Goal: Task Accomplishment & Management: Manage account settings

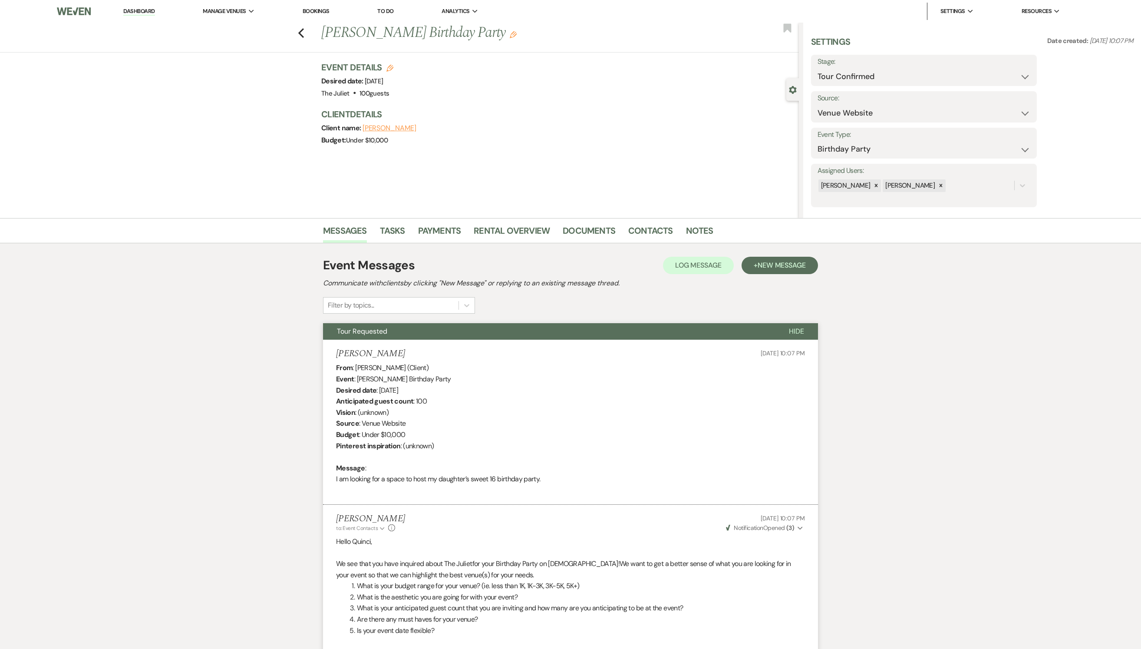
select select "4"
select select "5"
select select "4"
click at [330, 9] on link "Bookings" at bounding box center [316, 10] width 27 height 7
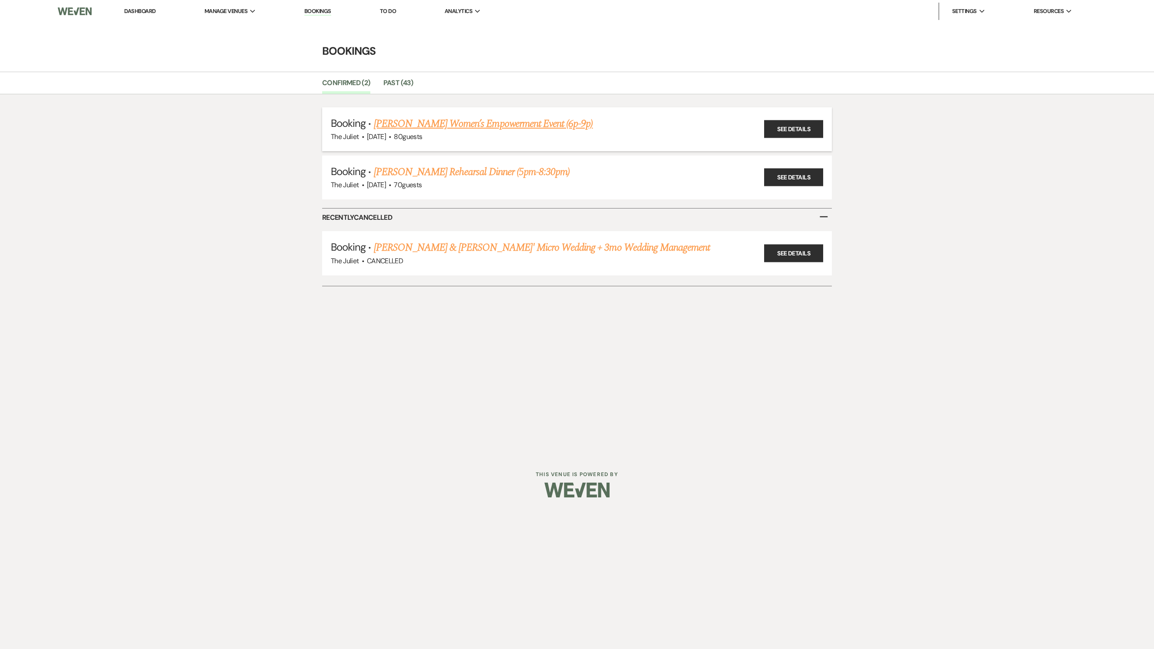
click at [421, 127] on link "Jazmin Camarena's Women’s Empowerment Event (6p-9p)" at bounding box center [483, 124] width 219 height 16
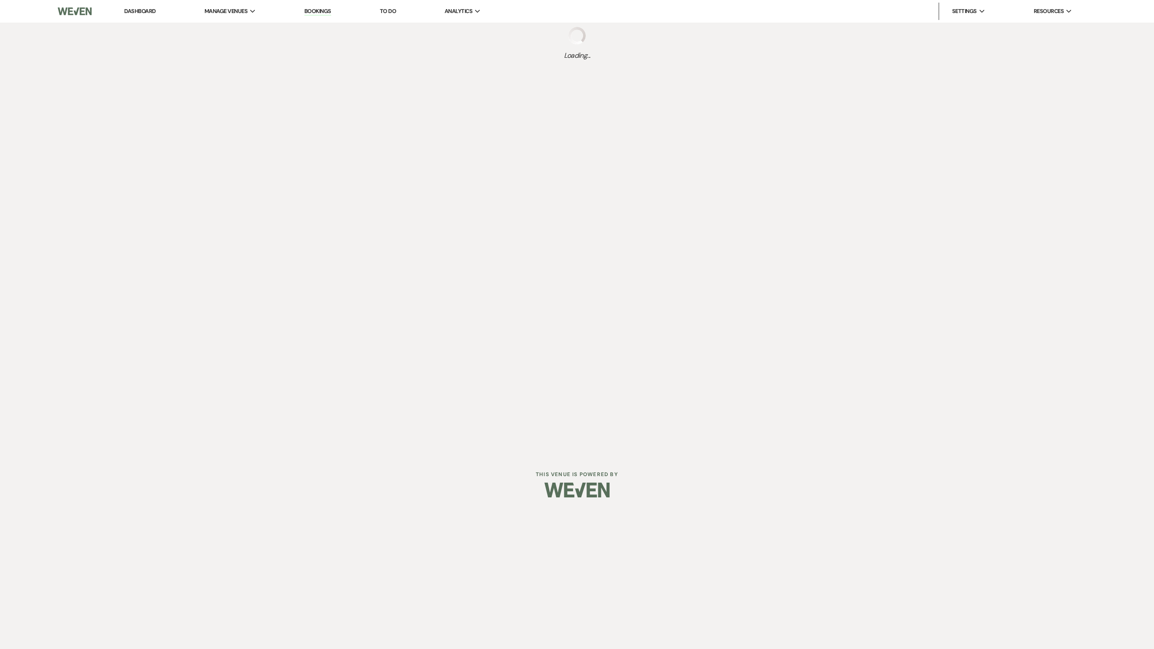
select select "5"
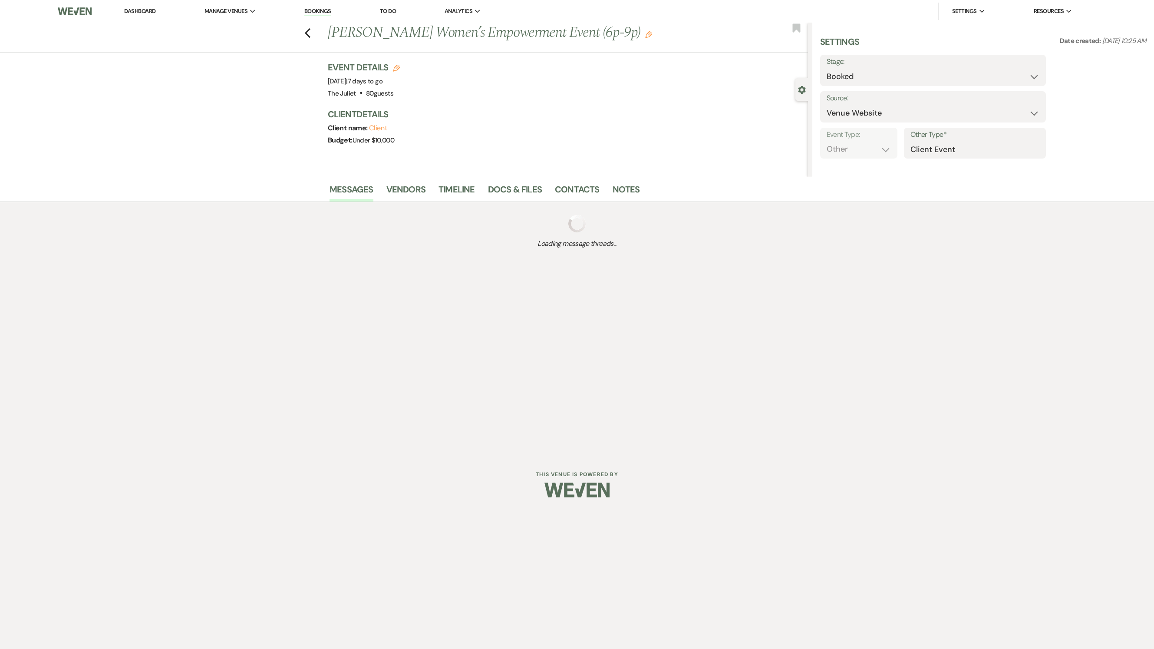
select select "13"
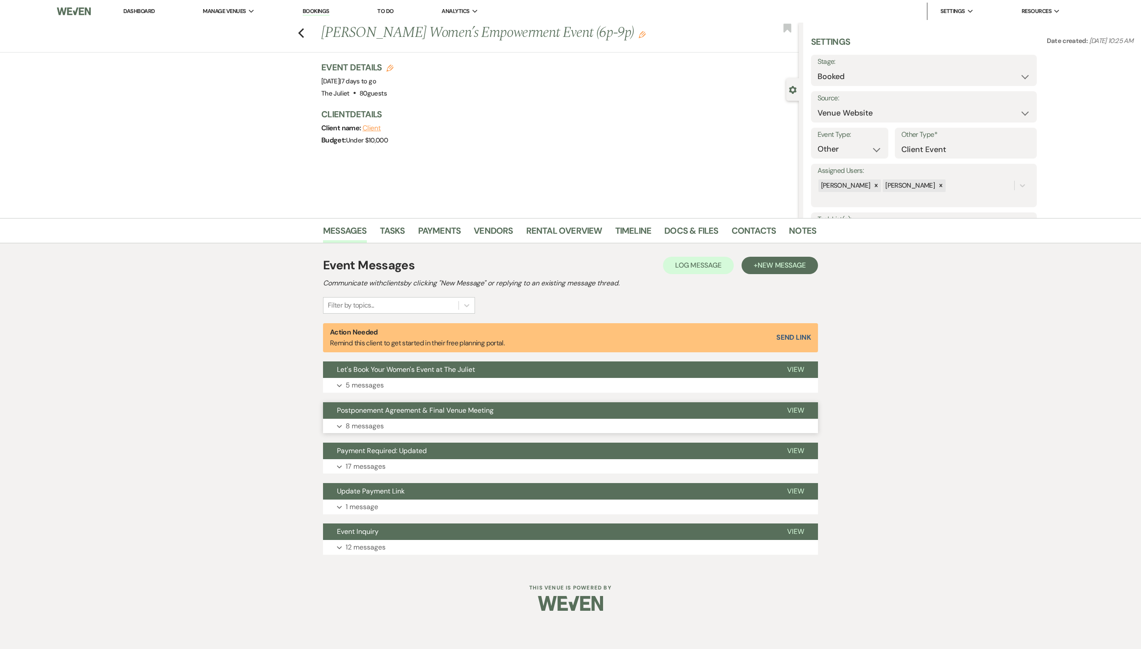
scroll to position [10, 0]
click at [438, 224] on link "Payments" at bounding box center [439, 233] width 43 height 19
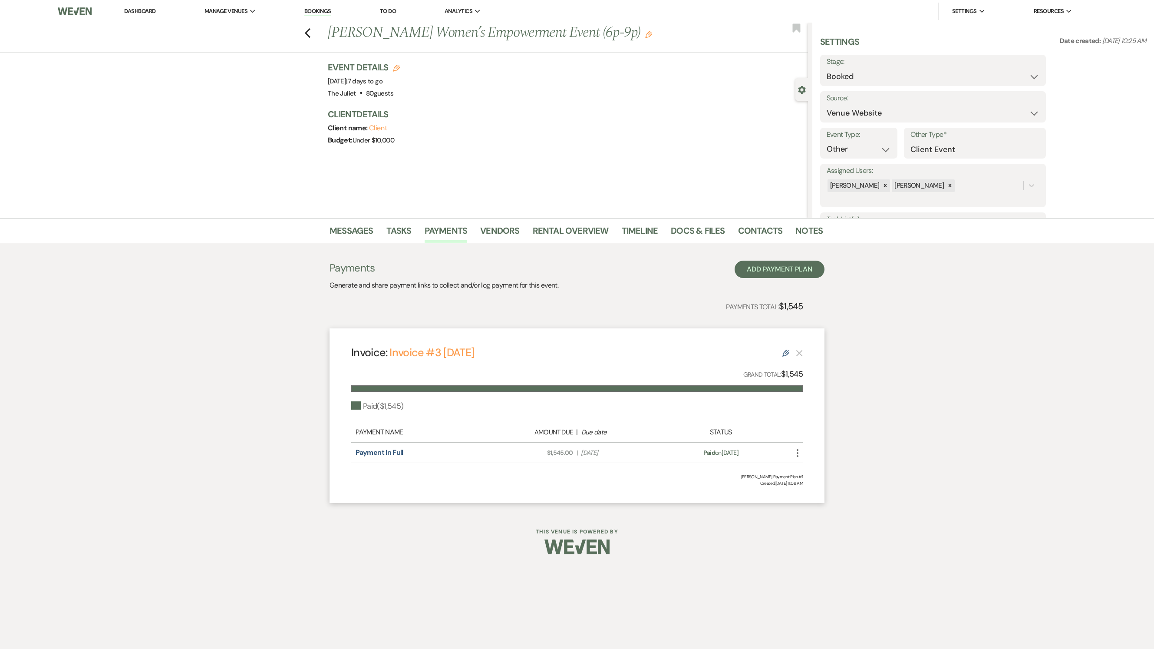
click at [799, 456] on icon "More" at bounding box center [798, 453] width 10 height 10
click at [401, 360] on link "Invoice #3 [DATE]" at bounding box center [432, 352] width 85 height 14
click at [309, 32] on icon "Previous" at bounding box center [307, 33] width 7 height 10
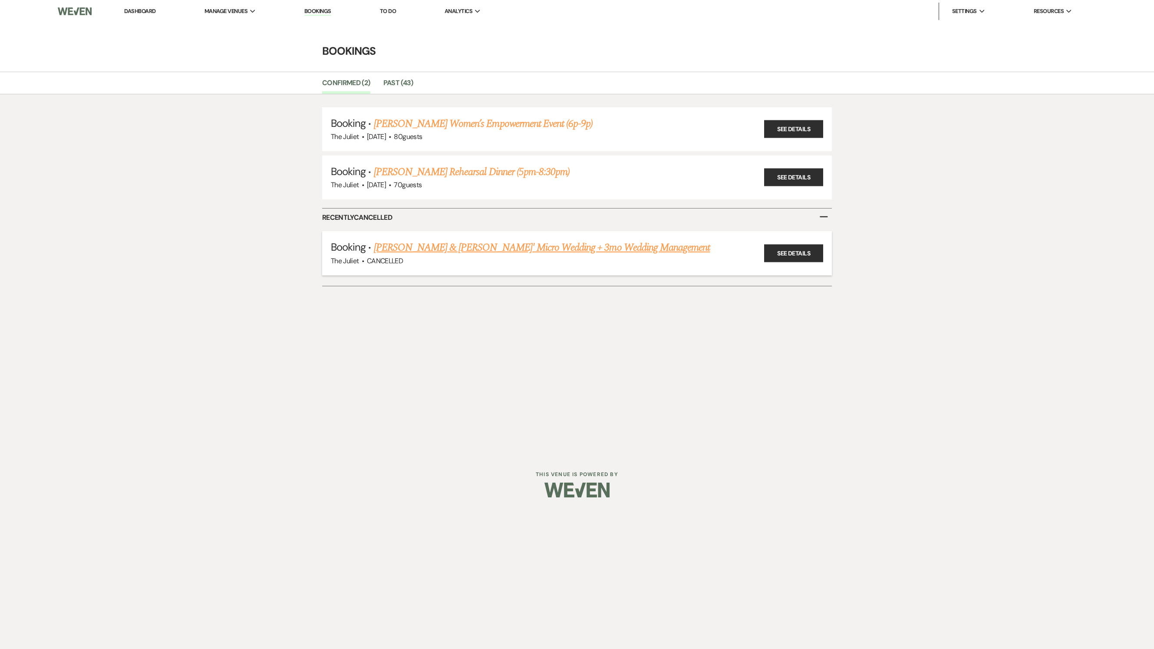
click at [505, 249] on link "Tyler Jacobs & Keller Woods' Micro Wedding + 3mo Wedding Management" at bounding box center [542, 248] width 337 height 16
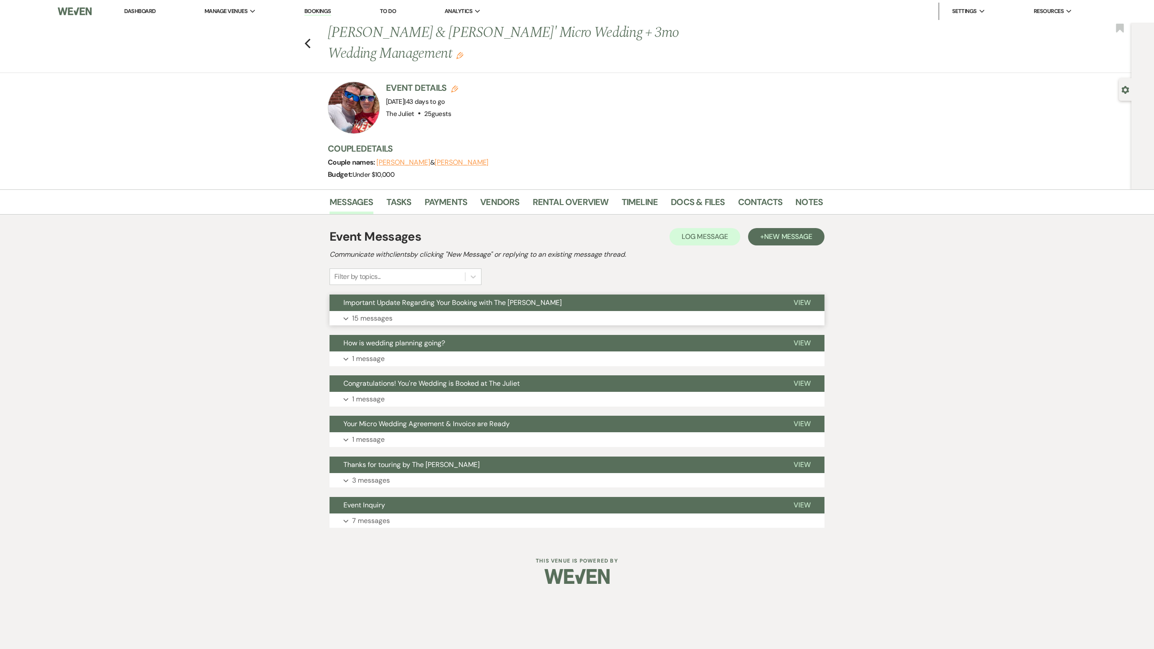
click at [393, 324] on p "15 messages" at bounding box center [372, 318] width 40 height 11
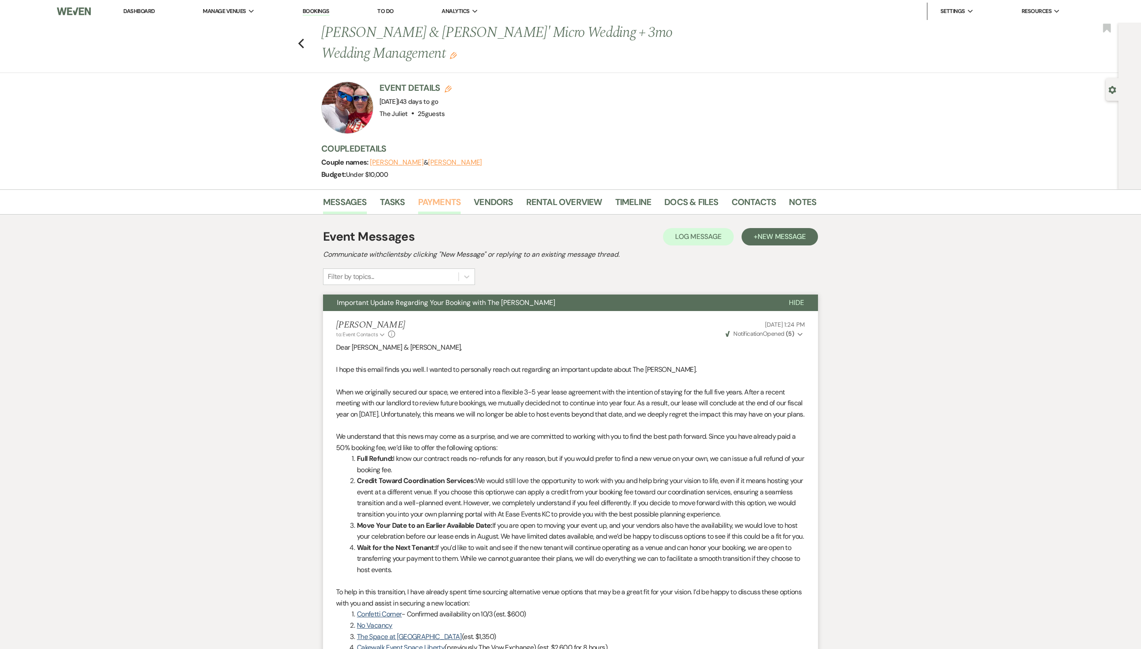
click at [444, 205] on link "Payments" at bounding box center [439, 204] width 43 height 19
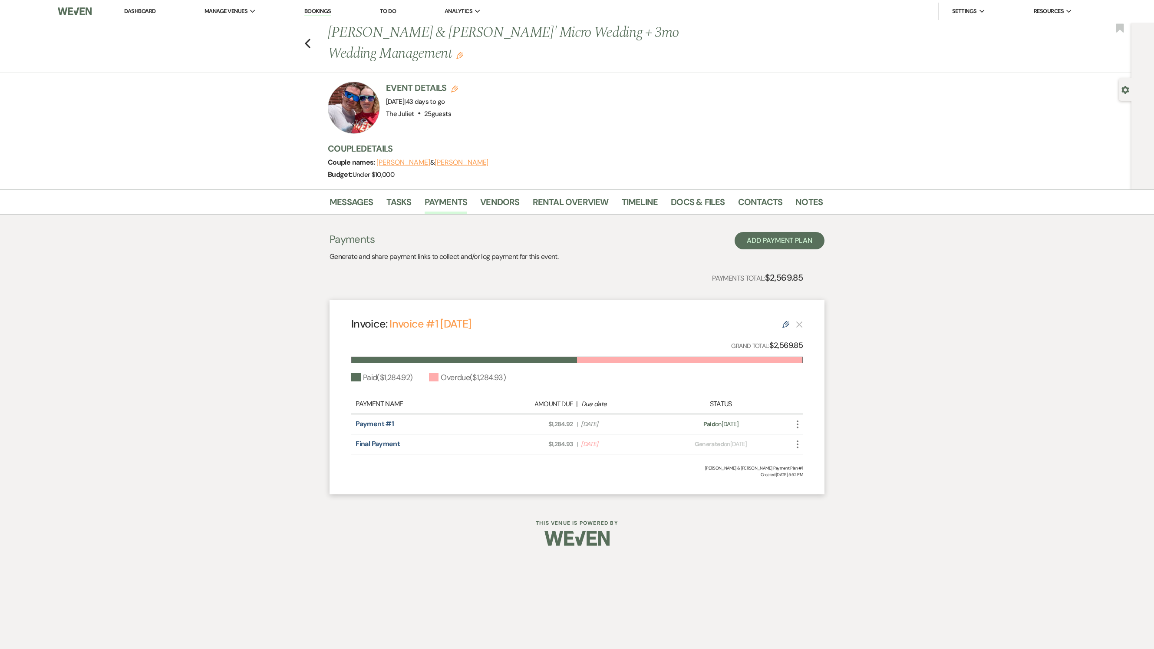
click at [798, 447] on icon "More" at bounding box center [798, 444] width 10 height 10
click at [891, 385] on div "Messages Tasks Payments Vendors Rental Overview Timeline Docs & Files Contacts …" at bounding box center [577, 345] width 1154 height 313
click at [471, 328] on link "Invoice #1 2-7-2025" at bounding box center [431, 324] width 82 height 14
click at [305, 43] on icon "Previous" at bounding box center [307, 43] width 7 height 10
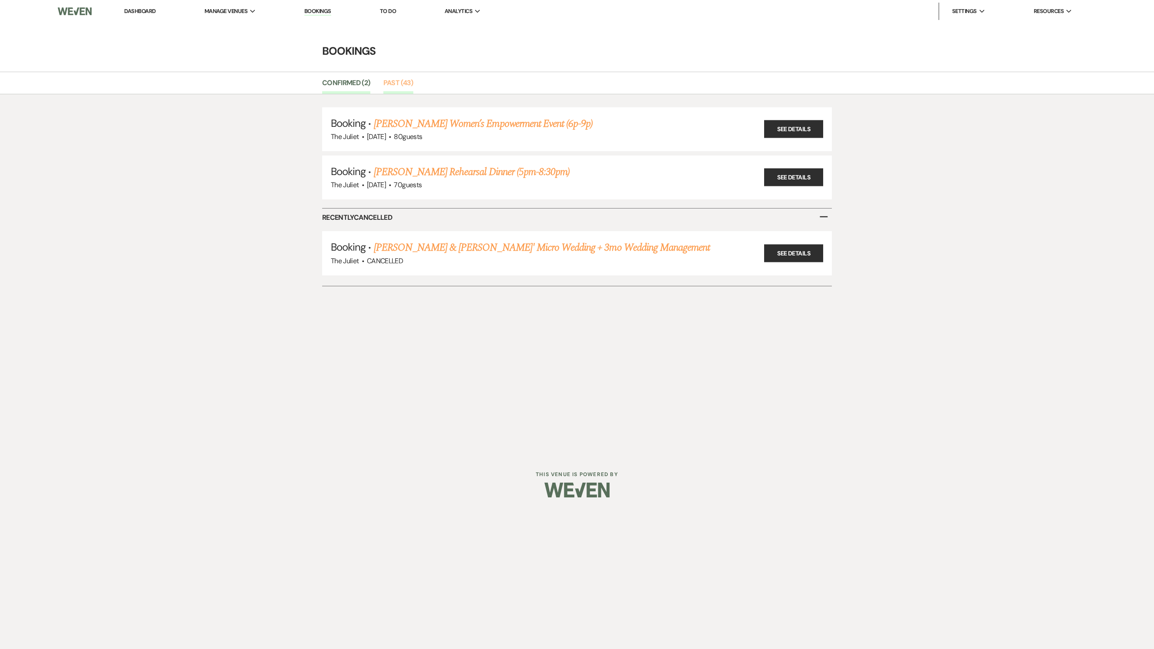
click at [405, 89] on link "Past (43)" at bounding box center [399, 85] width 30 height 17
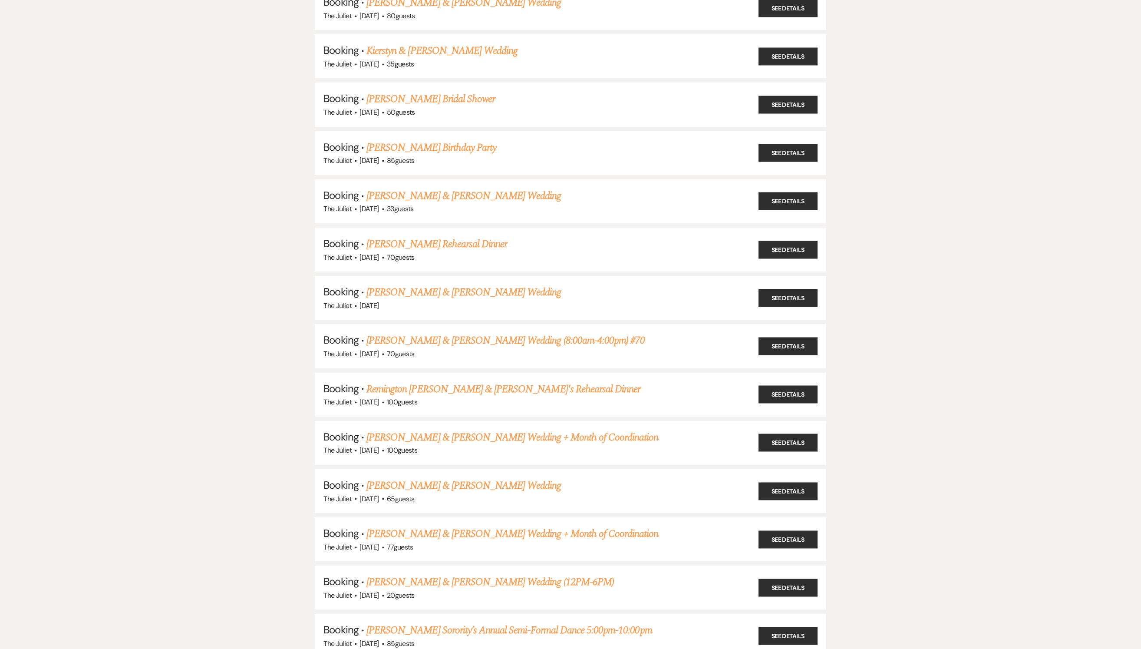
scroll to position [768, 0]
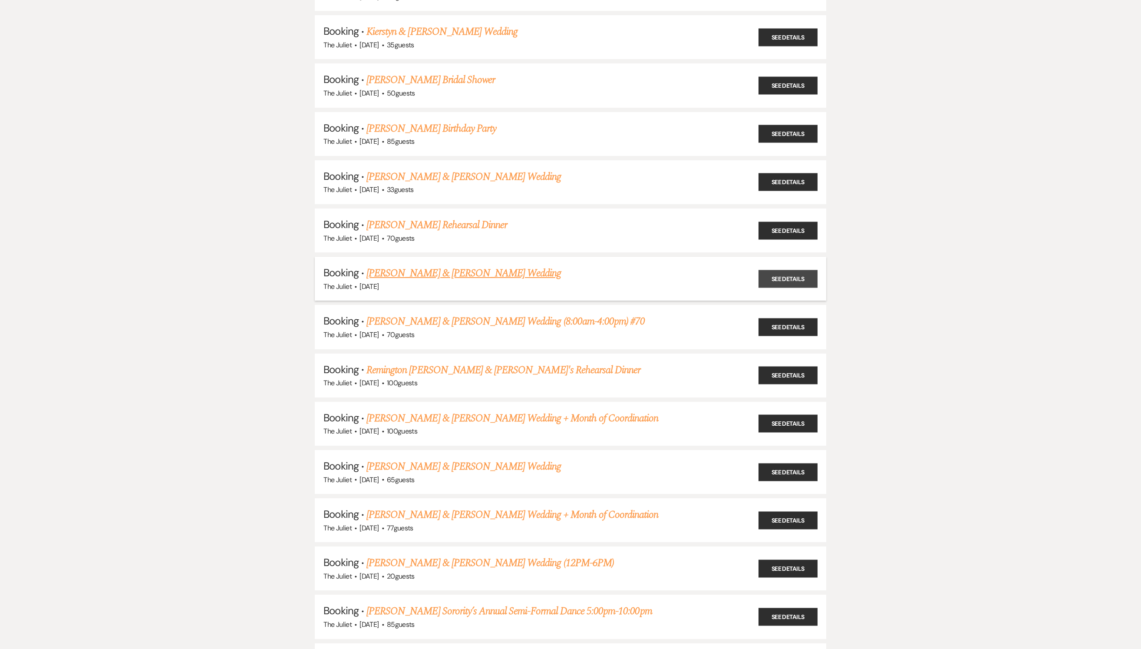
click at [779, 274] on link "See Details" at bounding box center [788, 279] width 59 height 18
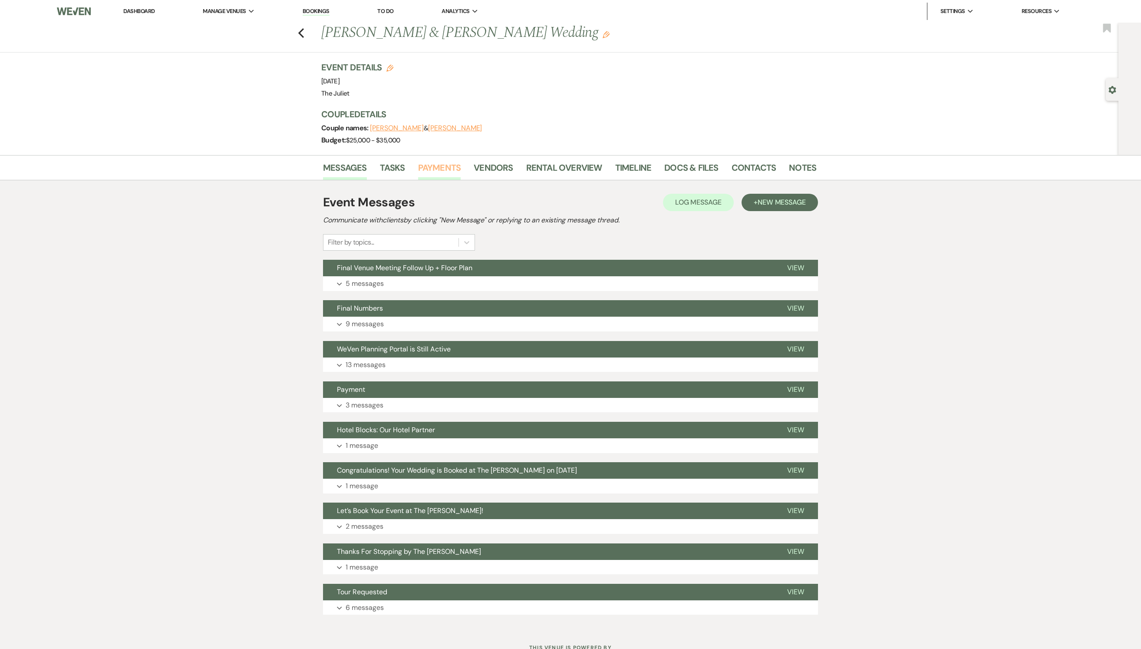
click at [440, 172] on link "Payments" at bounding box center [439, 170] width 43 height 19
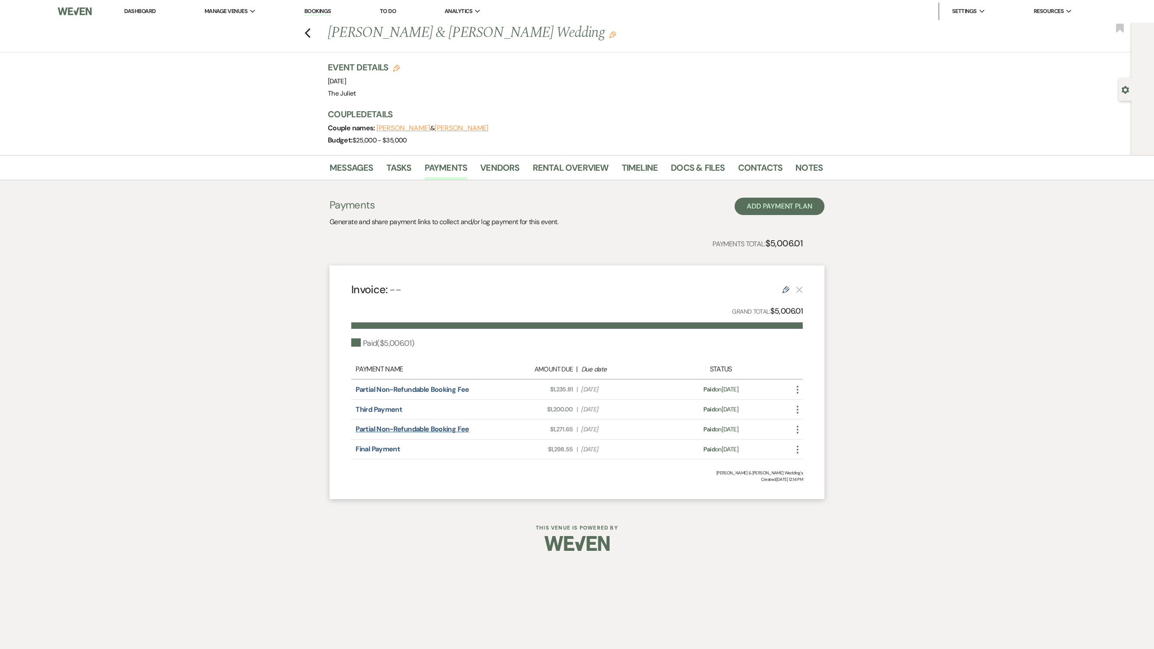
click at [374, 433] on link "Partial Non-Refundable Booking Fee" at bounding box center [412, 428] width 113 height 9
click at [308, 28] on icon "Previous" at bounding box center [307, 33] width 7 height 10
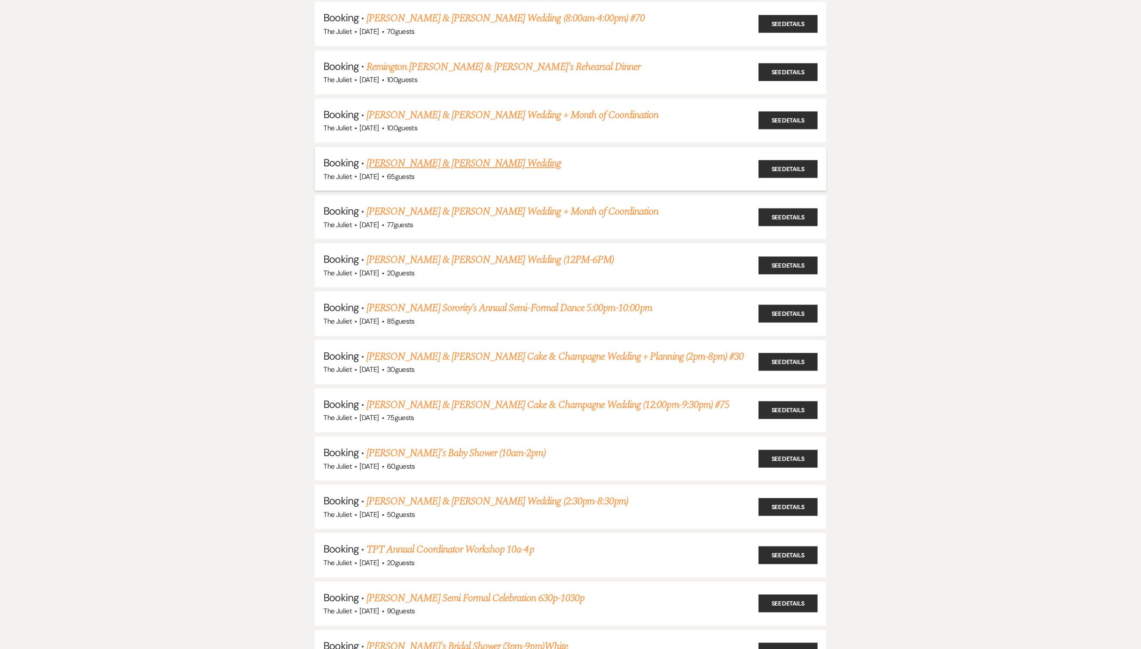
scroll to position [1113, 0]
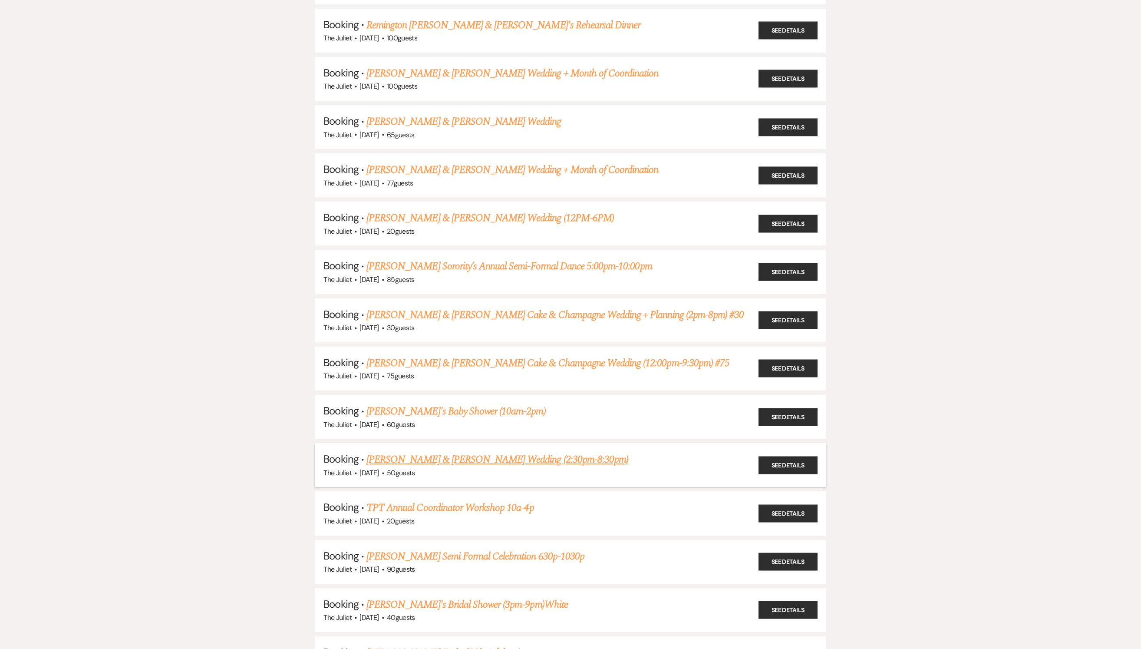
click at [484, 452] on link "Jill White & Travis Spencer's Wedding (2:30pm-8:30pm)" at bounding box center [498, 460] width 262 height 16
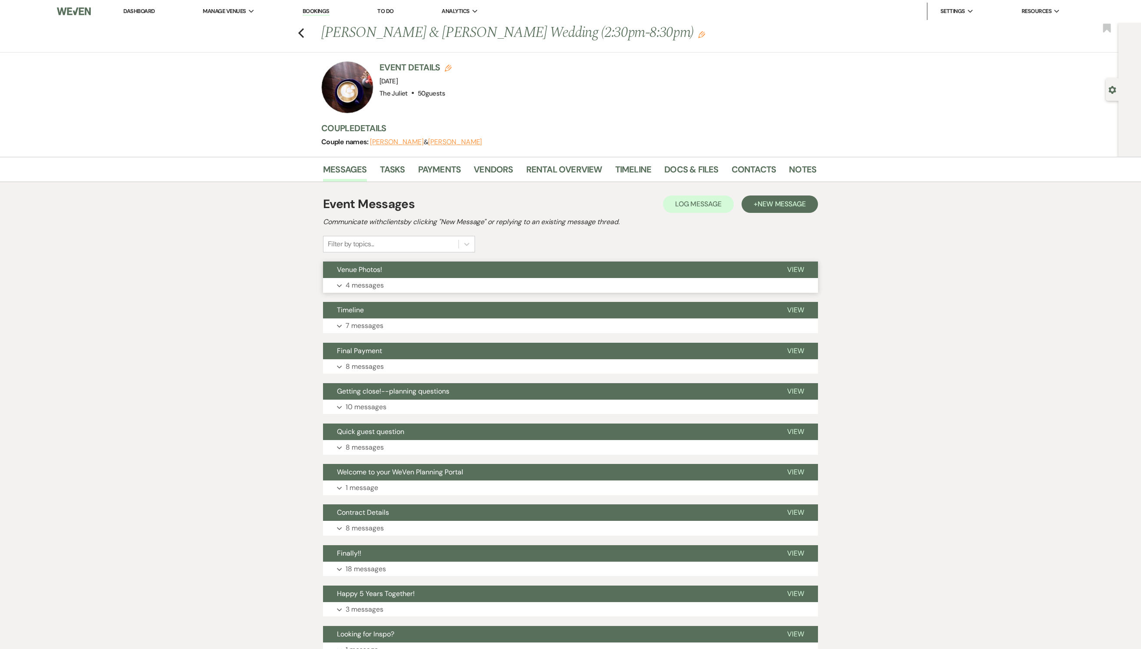
click at [373, 291] on p "4 messages" at bounding box center [365, 285] width 38 height 11
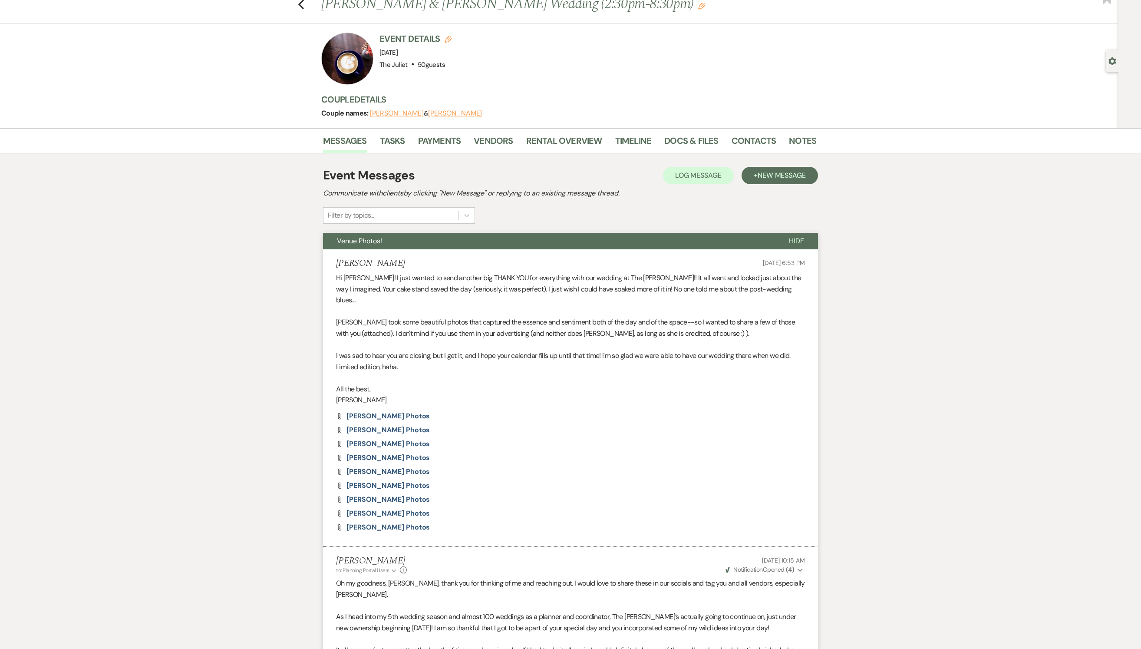
scroll to position [29, 0]
click at [429, 144] on link "Payments" at bounding box center [439, 143] width 43 height 19
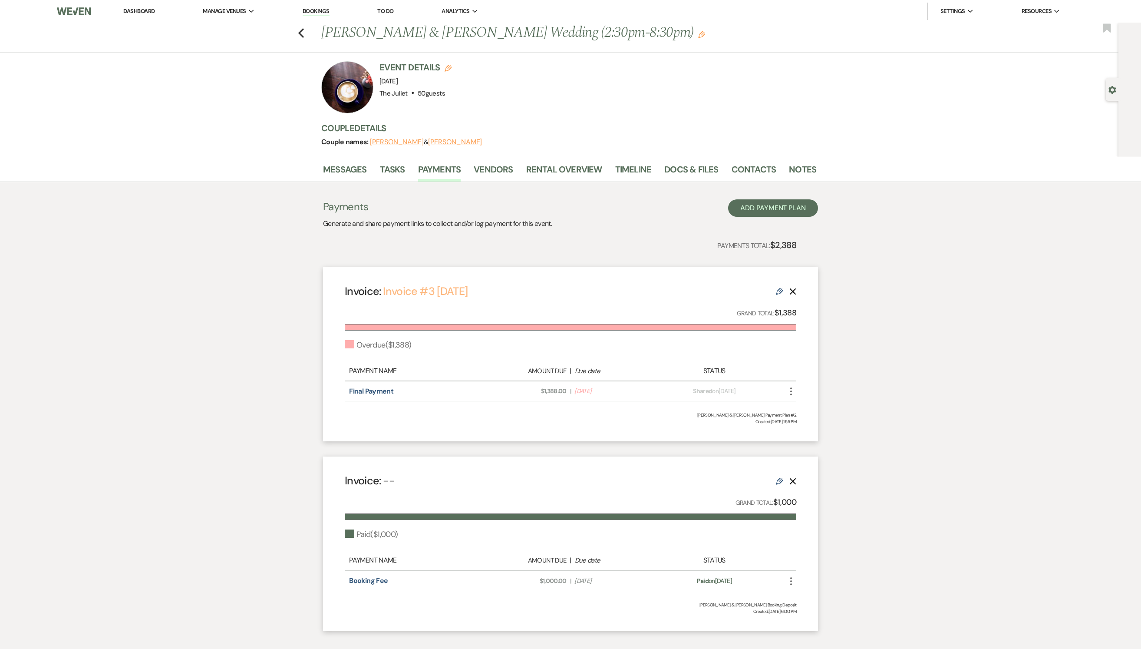
click at [436, 289] on link "Invoice #3 2-5-2025" at bounding box center [425, 291] width 85 height 14
click at [139, 13] on link "Dashboard" at bounding box center [138, 10] width 31 height 7
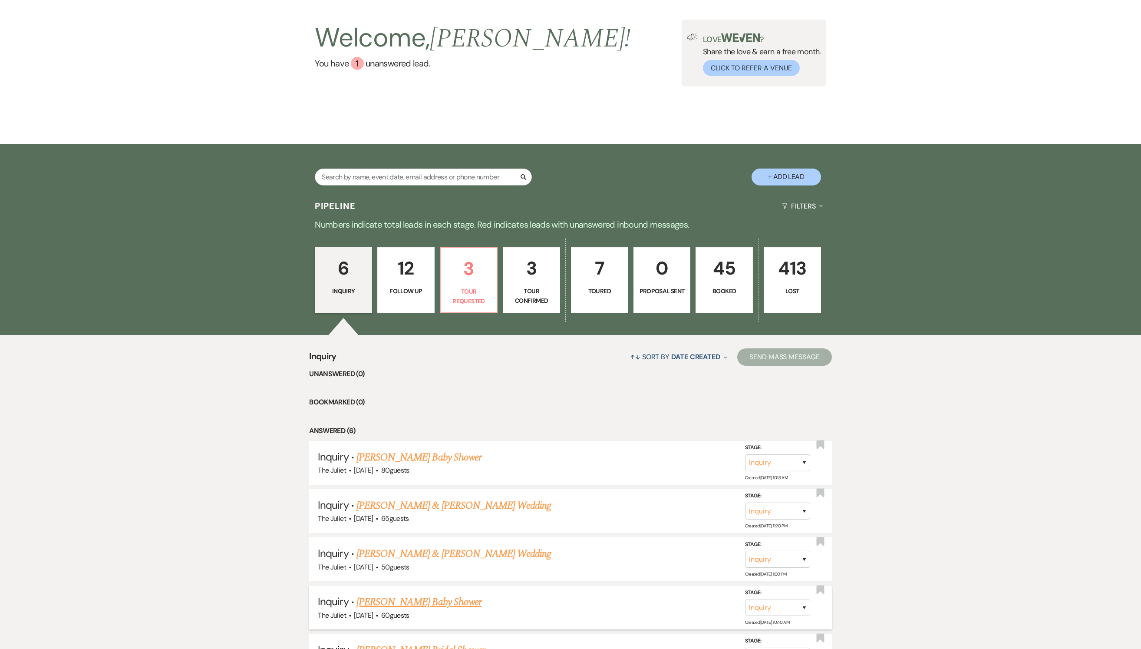
scroll to position [30, 0]
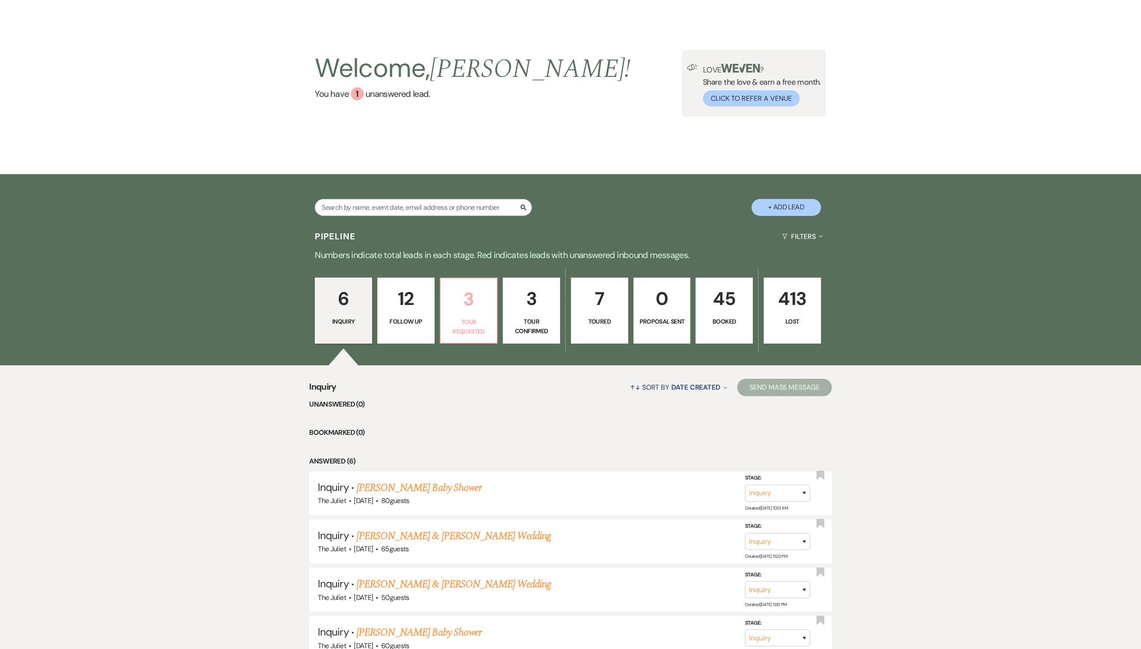
click at [473, 332] on p "Tour Requested" at bounding box center [469, 327] width 46 height 20
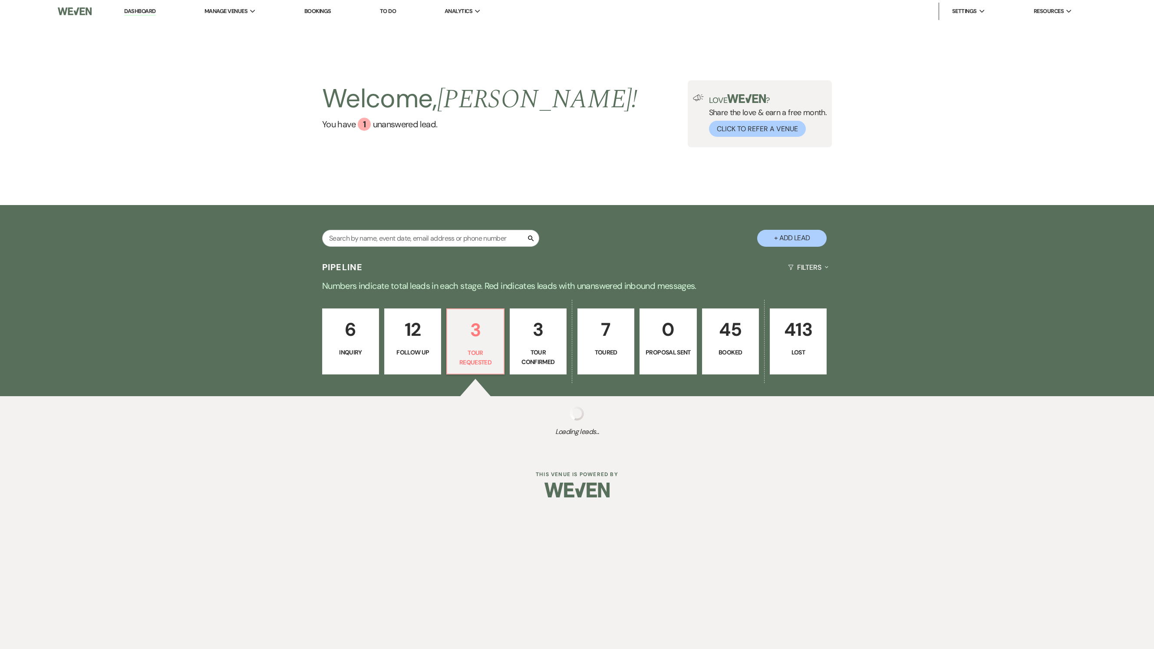
select select "2"
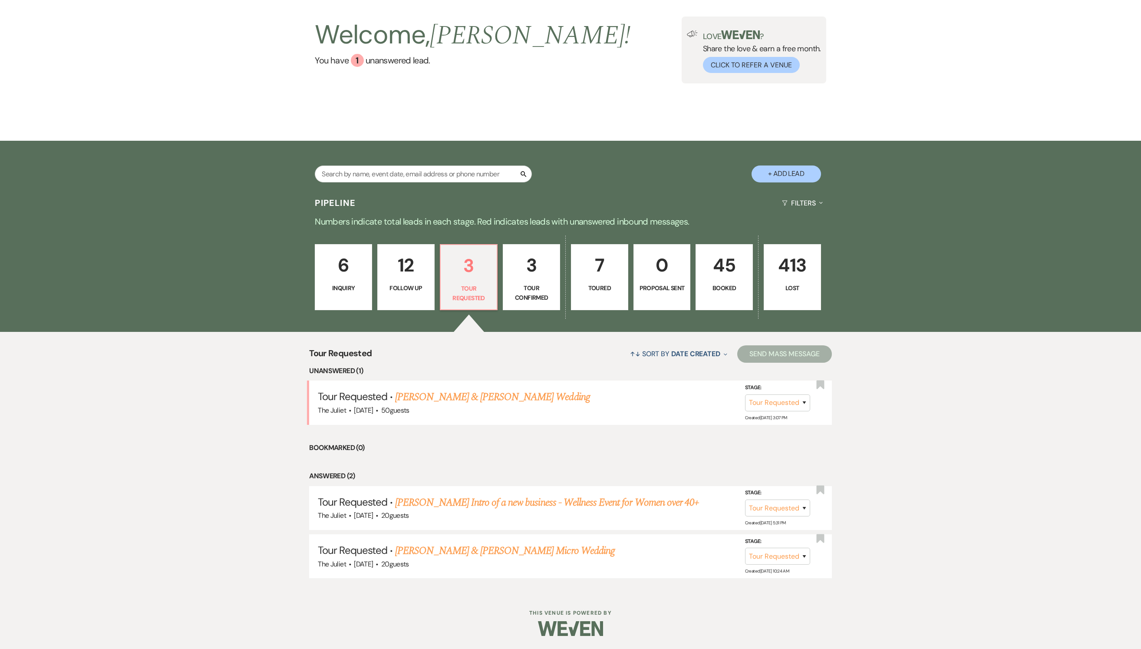
scroll to position [79, 0]
click at [471, 385] on li "Tour Requested · Tony Reid & Margot Harris's Wedding The Juliet · Oct 3, 2026 ·…" at bounding box center [570, 402] width 523 height 44
click at [469, 398] on link "Tony Reid & Margot Harris's Wedding" at bounding box center [492, 397] width 195 height 16
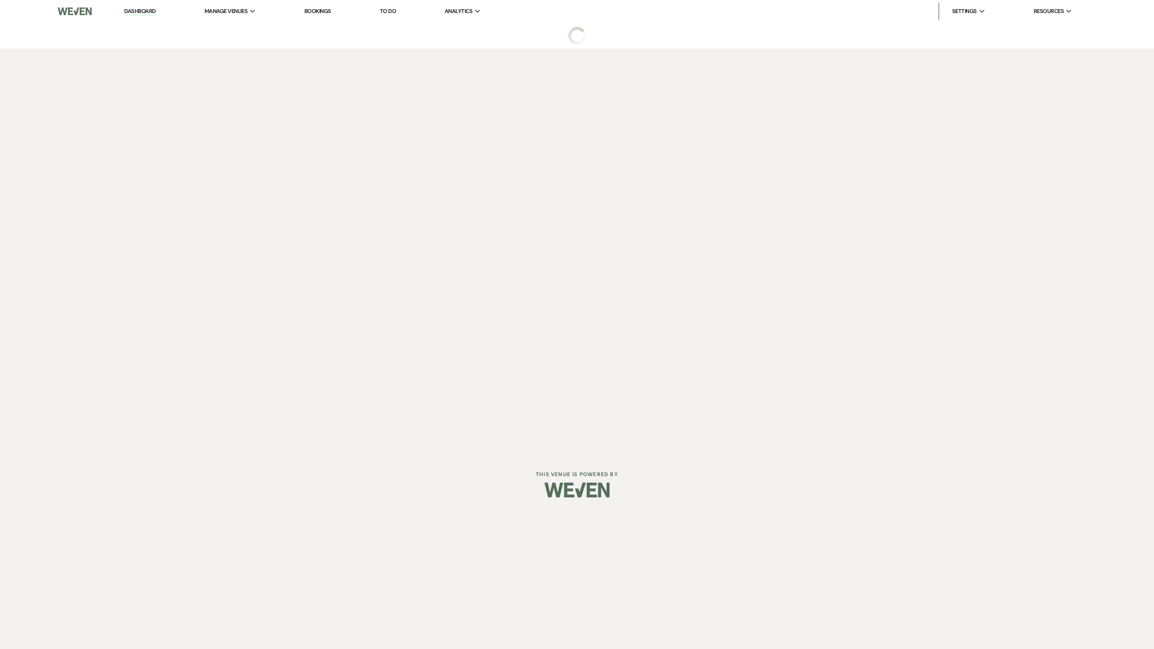
select select "2"
select select "5"
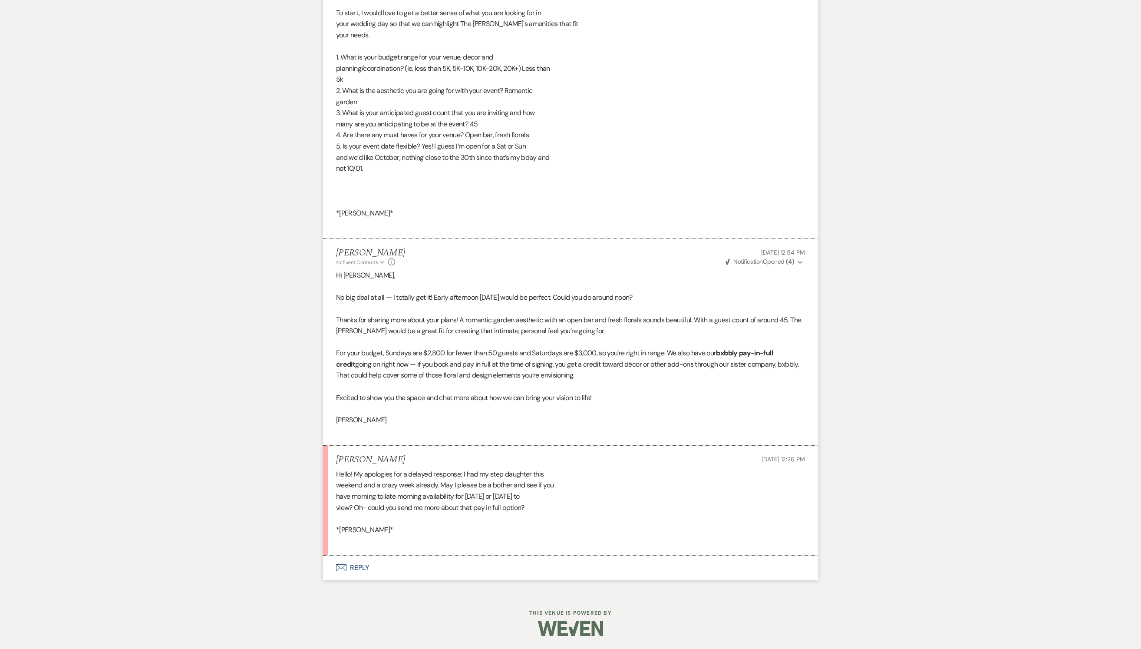
scroll to position [1260, 0]
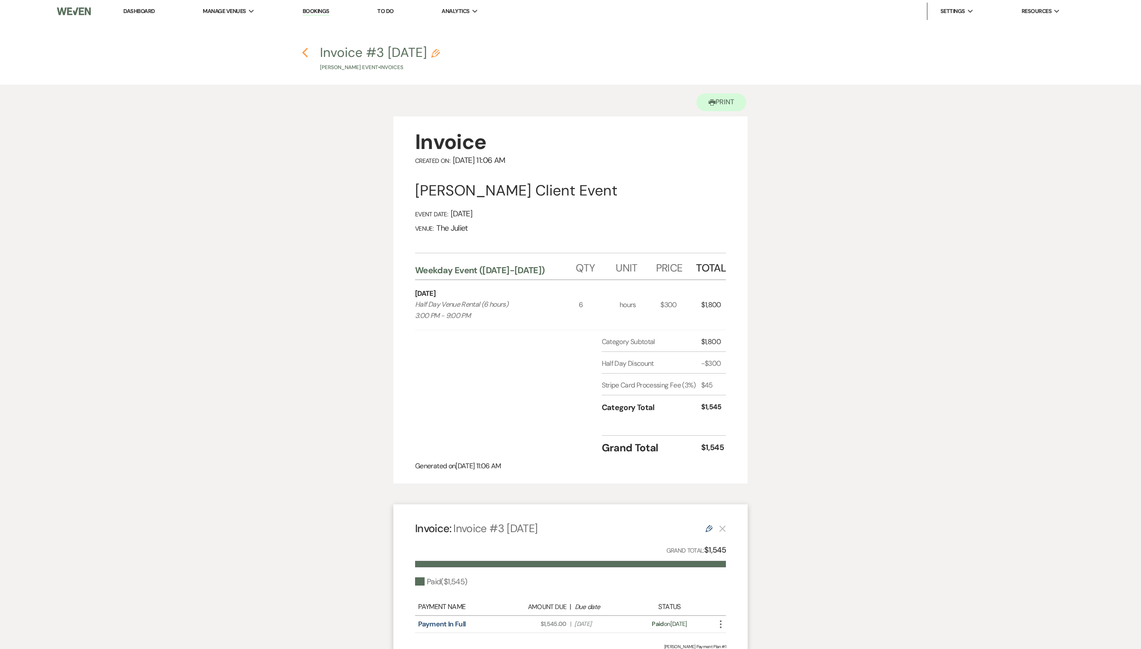
click at [306, 53] on icon "Previous" at bounding box center [305, 52] width 7 height 10
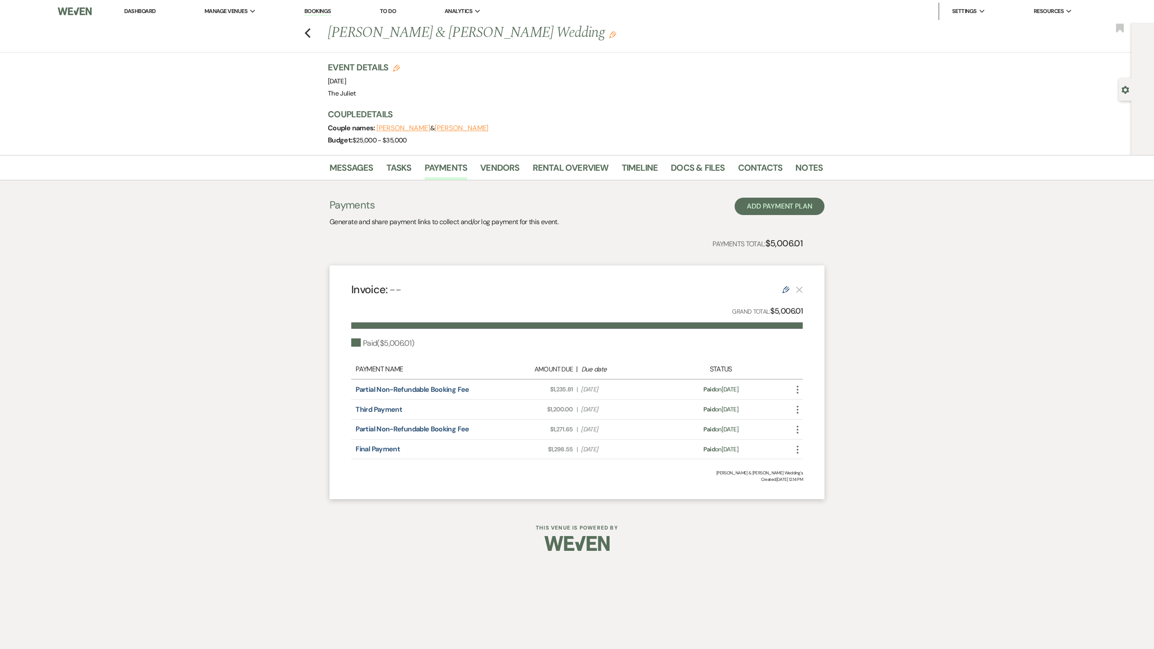
click at [308, 38] on div "Previous Dakota Geels & Madison Welty's Wedding Edit Bookmark" at bounding box center [564, 38] width 1136 height 30
click at [309, 33] on icon "Previous" at bounding box center [307, 33] width 7 height 10
click at [308, 36] on use "button" at bounding box center [308, 33] width 6 height 10
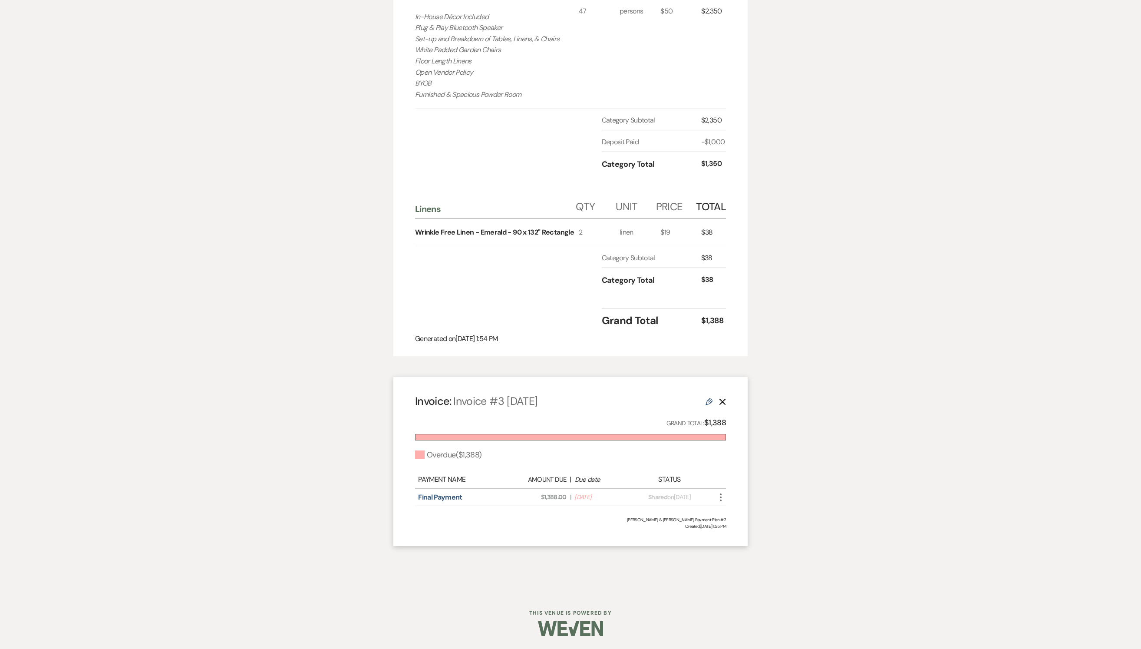
scroll to position [408, 0]
